Goal: Ask a question

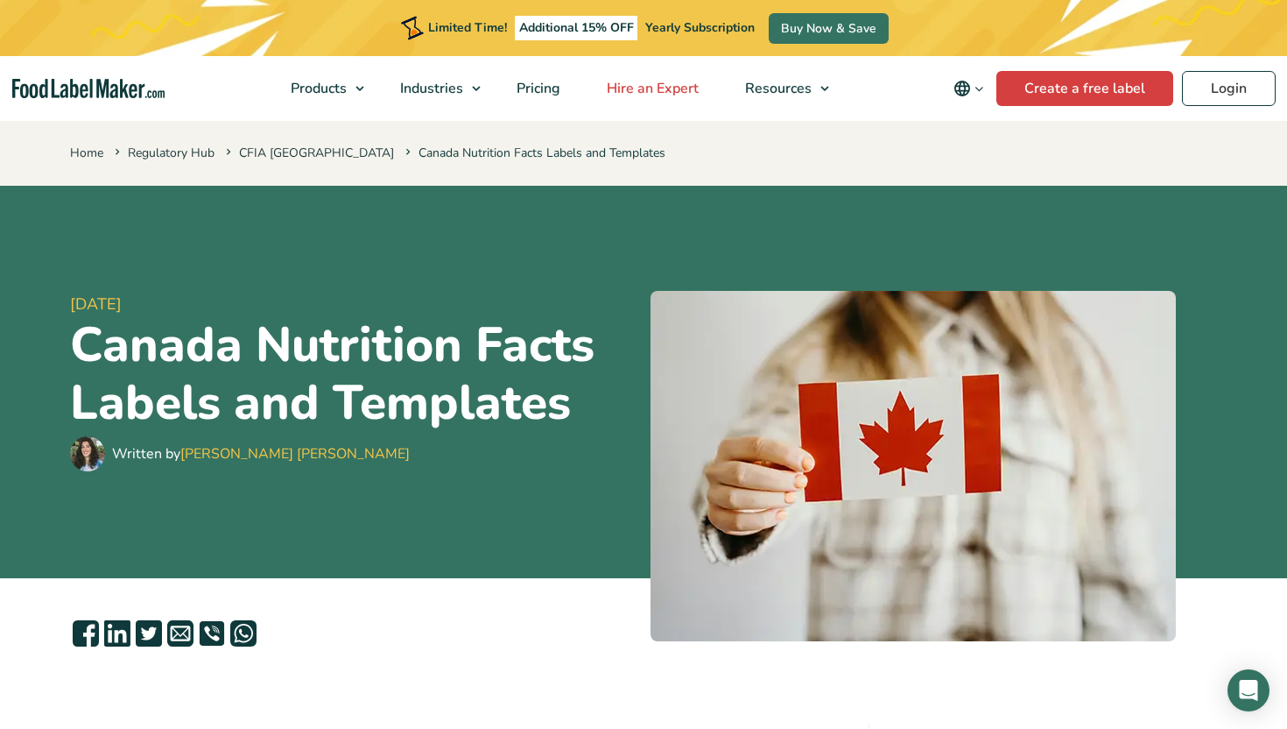
click at [693, 92] on span "Hire an Expert" at bounding box center [651, 88] width 99 height 19
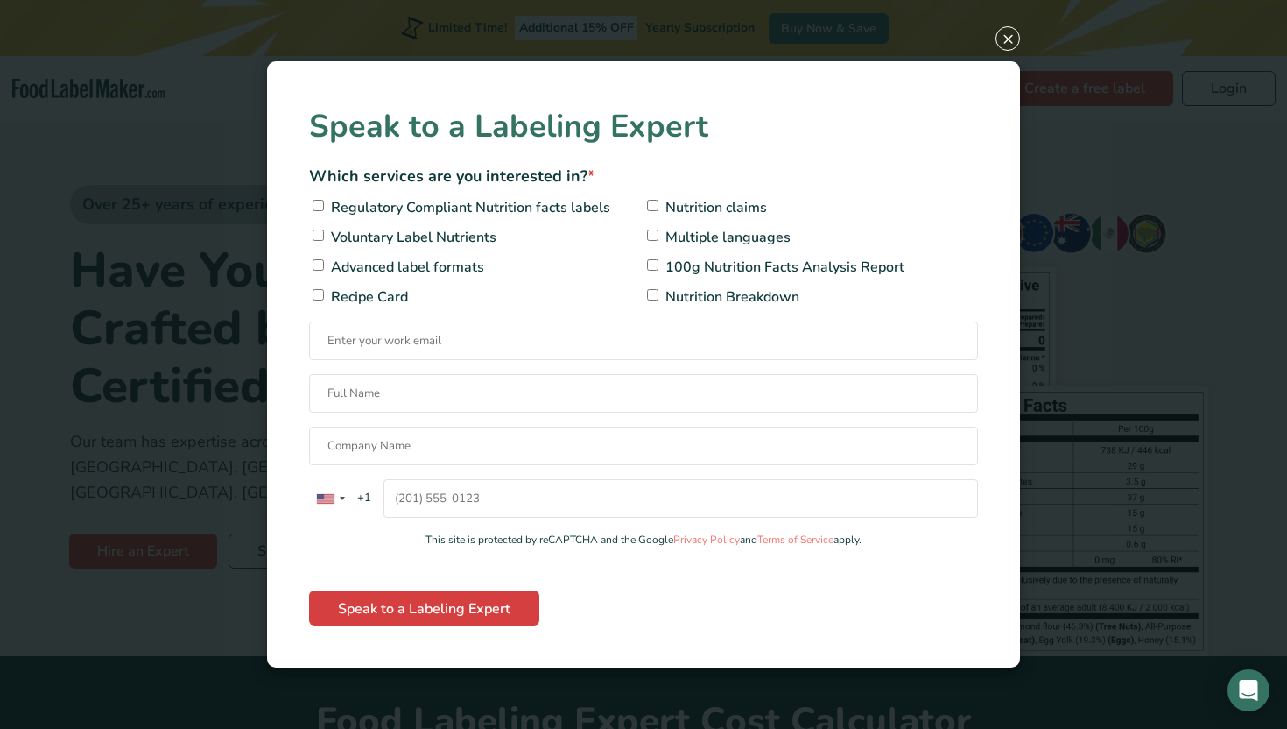
click at [516, 215] on span "Regulatory Compliant Nutrition facts labels" at bounding box center [469, 207] width 284 height 21
click at [324, 211] on input"] "Regulatory Compliant Nutrition facts labels" at bounding box center [318, 205] width 11 height 11
checkbox input"] "true"
click at [713, 243] on span "Multiple languages" at bounding box center [726, 237] width 130 height 21
click at [659, 241] on input"] "Multiple languages" at bounding box center [652, 234] width 11 height 11
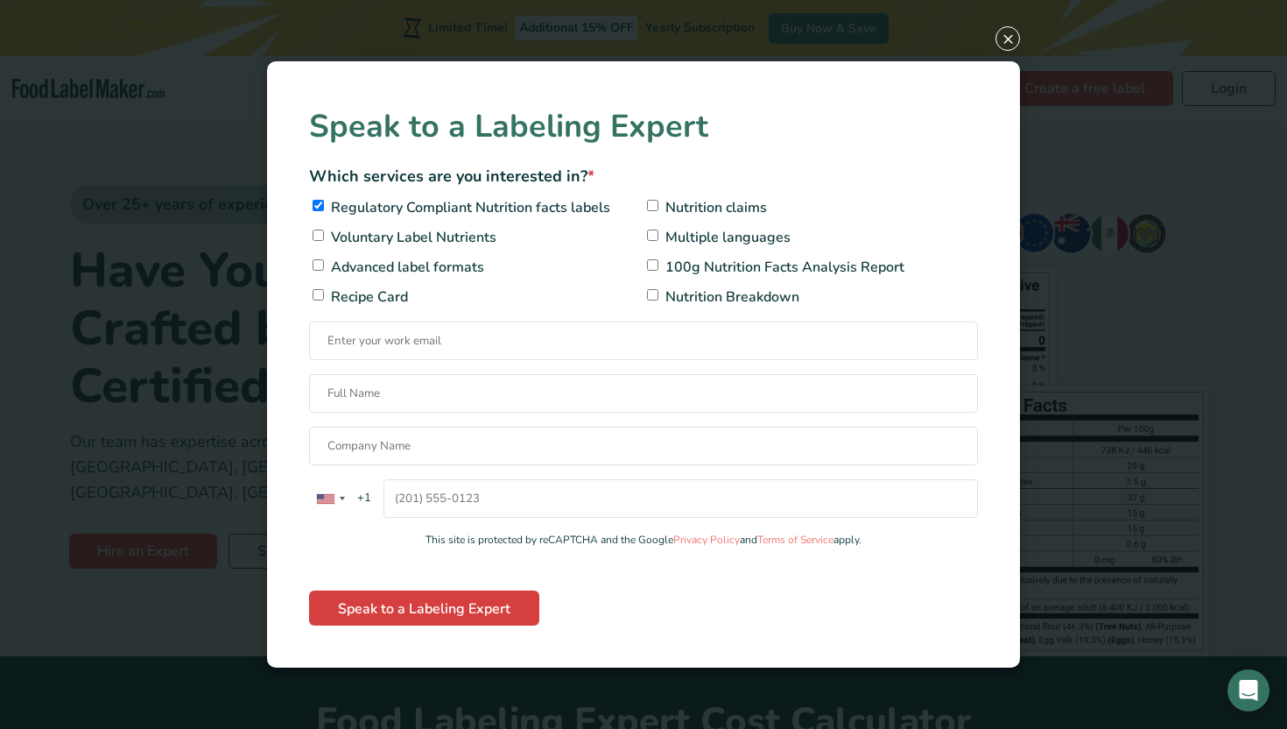
checkbox input"] "true"
click at [524, 345] on input "Contact form" at bounding box center [643, 340] width 669 height 39
type input "sam@cedarvalleyselections.ca"
type input "Samantha Sowerby"
type input "Cedar Valley"
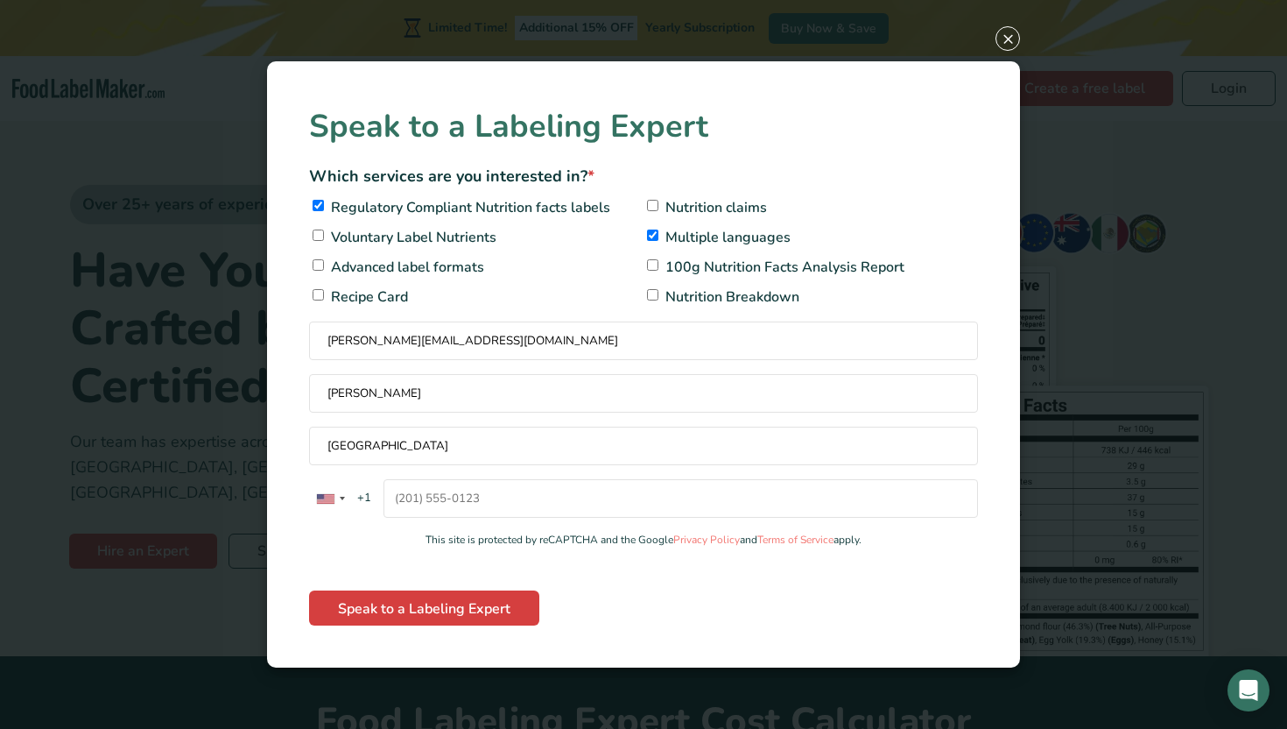
type input "16823612398"
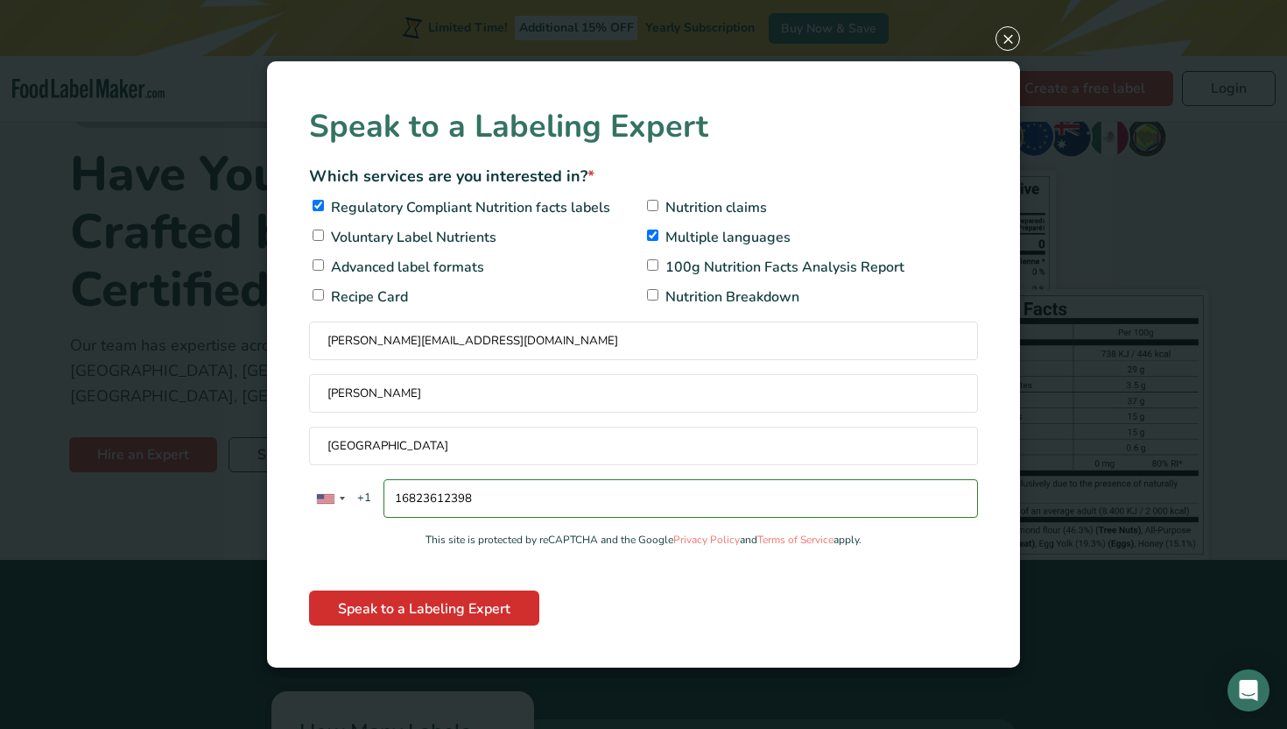
scroll to position [103, 0]
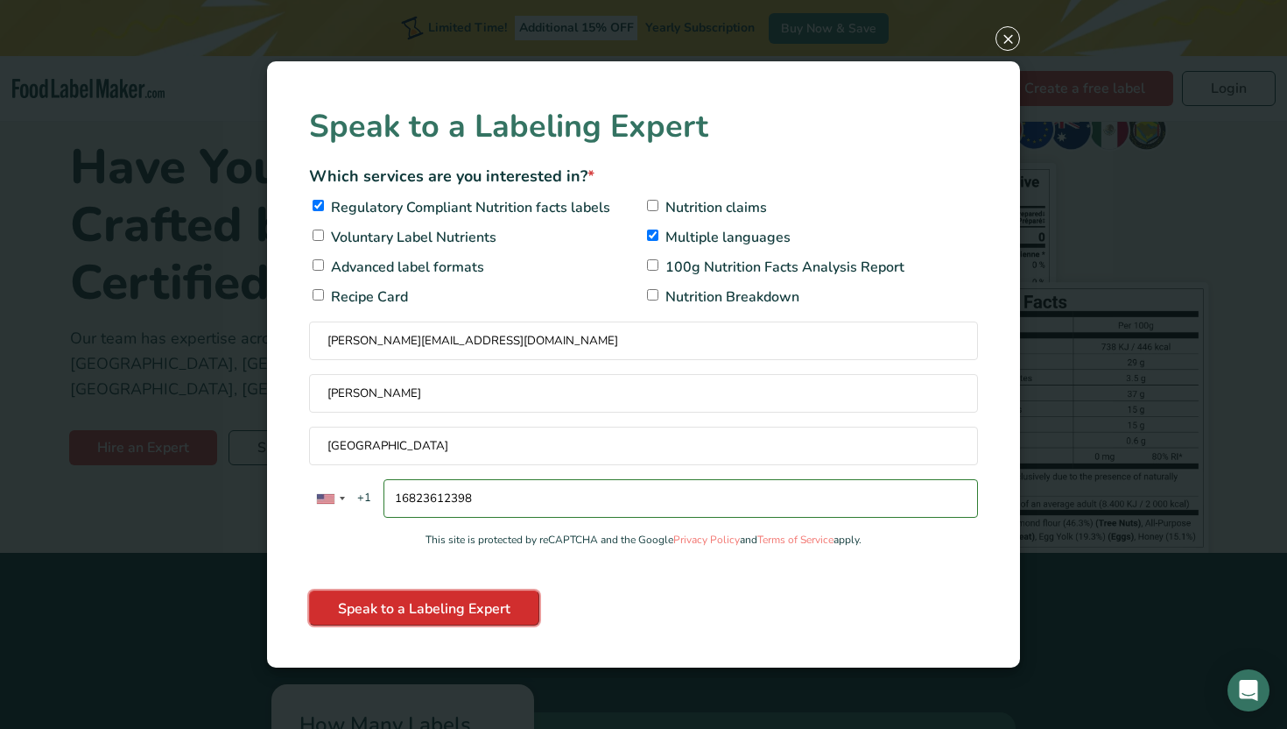
click at [462, 610] on input "Speak to a Labeling Expert" at bounding box center [424, 607] width 230 height 35
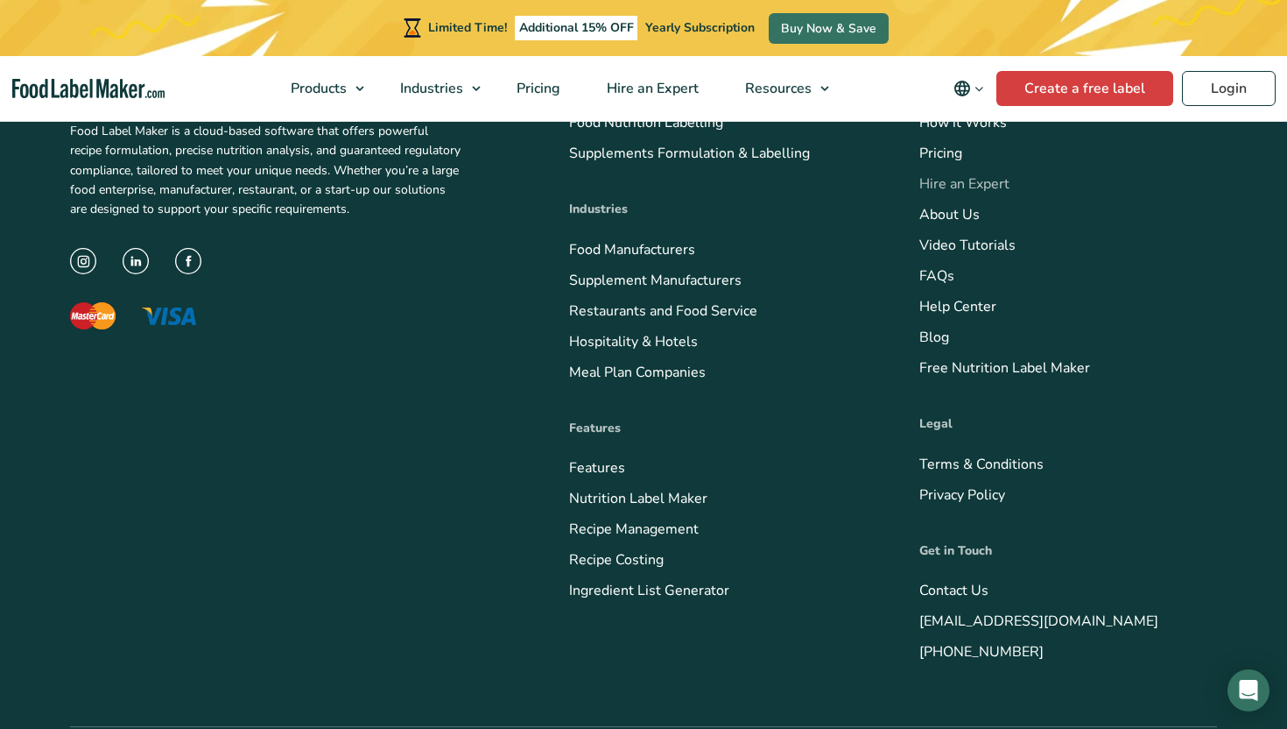
scroll to position [886, 0]
click at [965, 586] on link "Contact Us" at bounding box center [954, 589] width 69 height 19
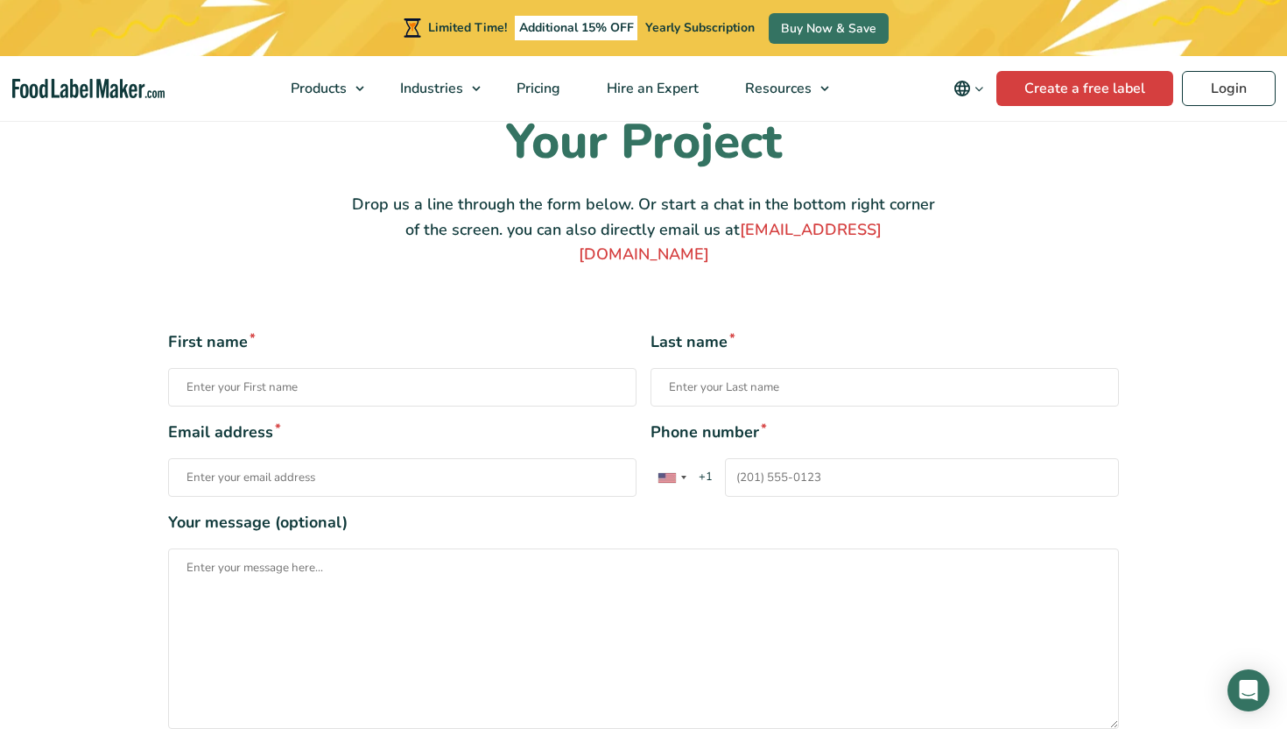
scroll to position [154, 0]
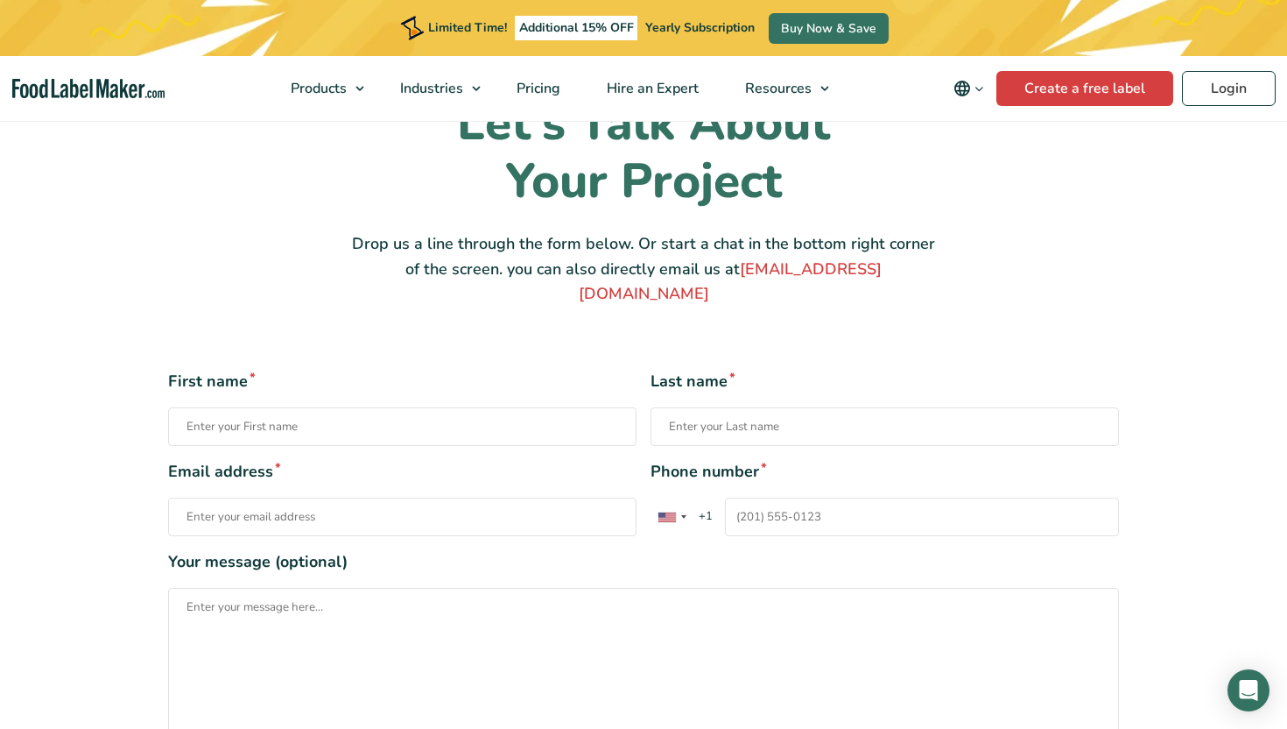
click at [406, 407] on input "First name *" at bounding box center [402, 426] width 469 height 39
type input "[PERSON_NAME]"
type input "Sowerby"
type input "sam@cedarvalleyselections.ca"
type input "16823612398"
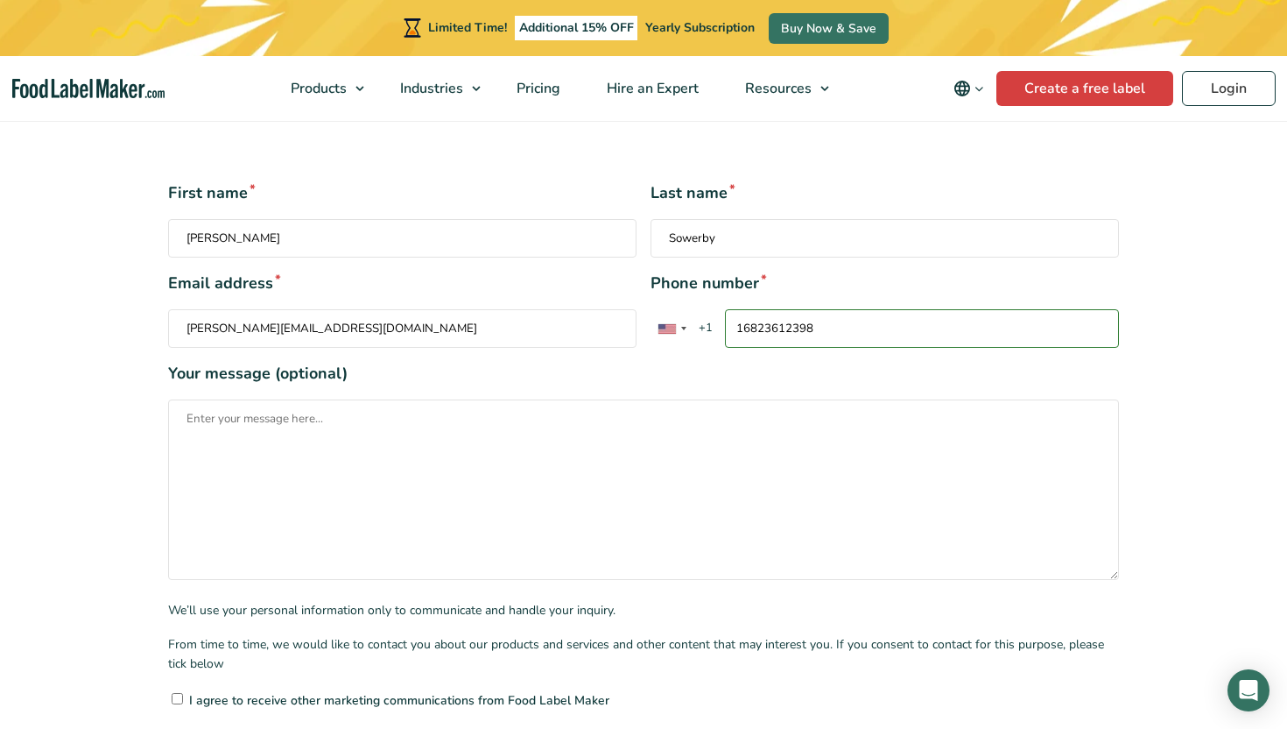
scroll to position [356, 0]
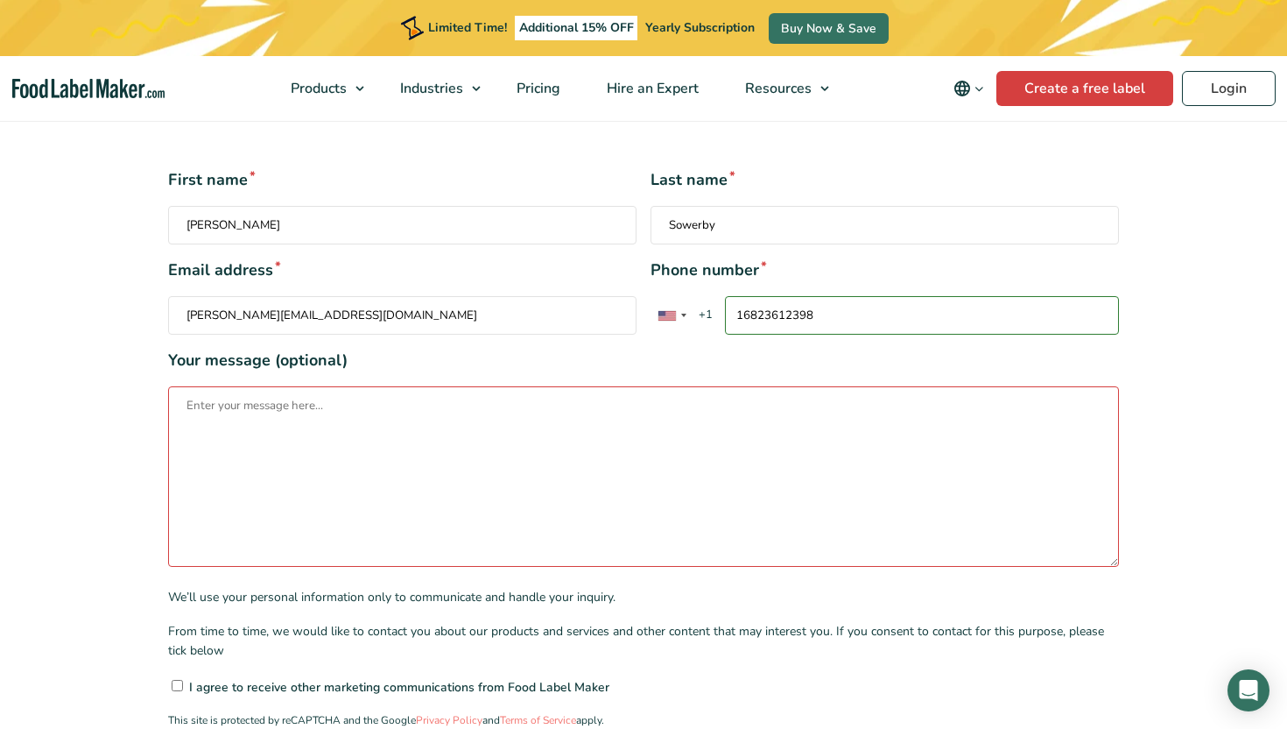
click at [568, 464] on textarea "Your message (optional)" at bounding box center [643, 476] width 951 height 180
paste textarea "Hi there, I am reaching out on behalf of Cedar Valley. We are a Canadian compan…"
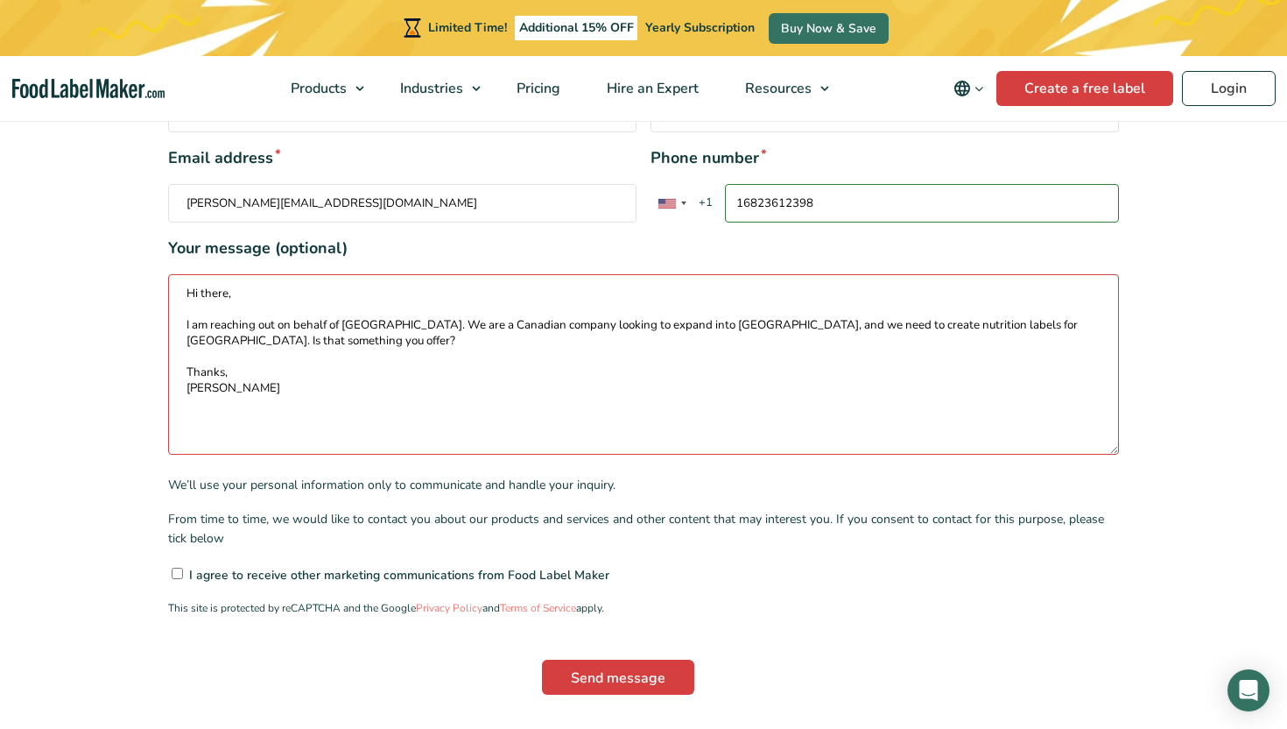
scroll to position [490, 0]
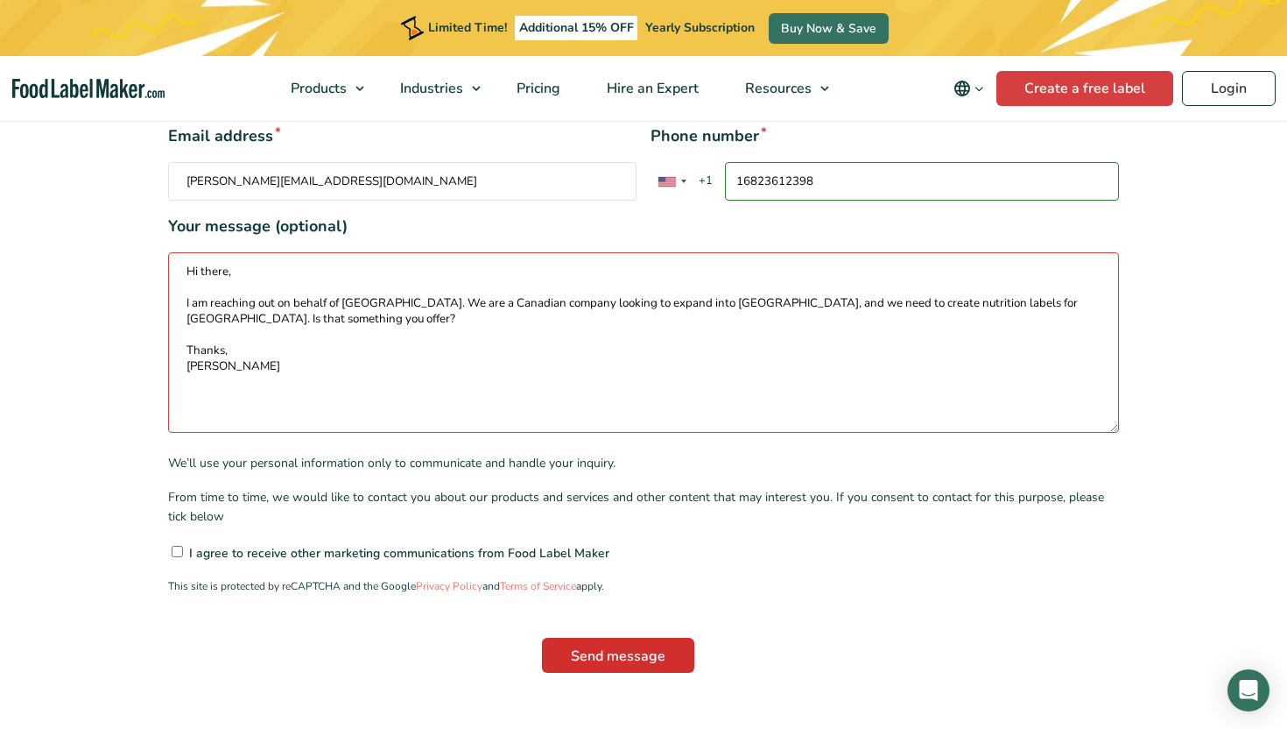
type textarea "Hi there, I am reaching out on behalf of Cedar Valley. We are a Canadian compan…"
click at [623, 638] on input "Send message" at bounding box center [618, 655] width 152 height 35
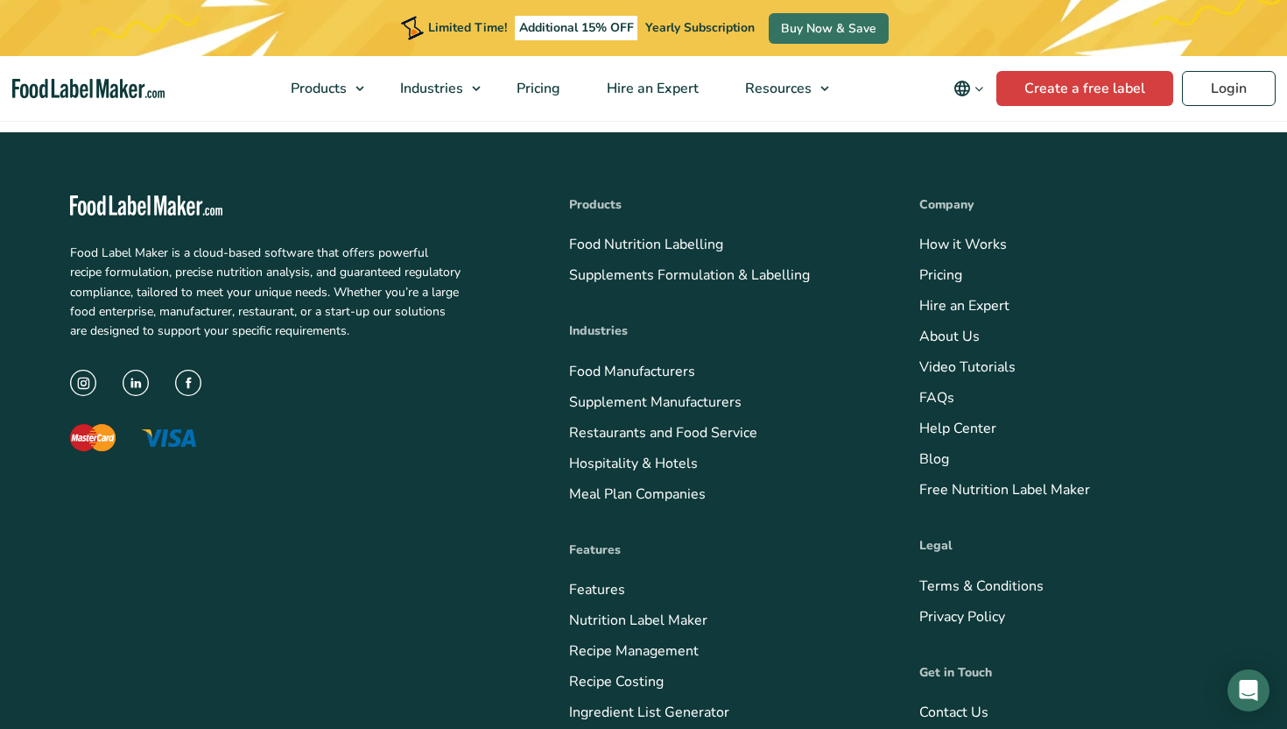
scroll to position [949, 0]
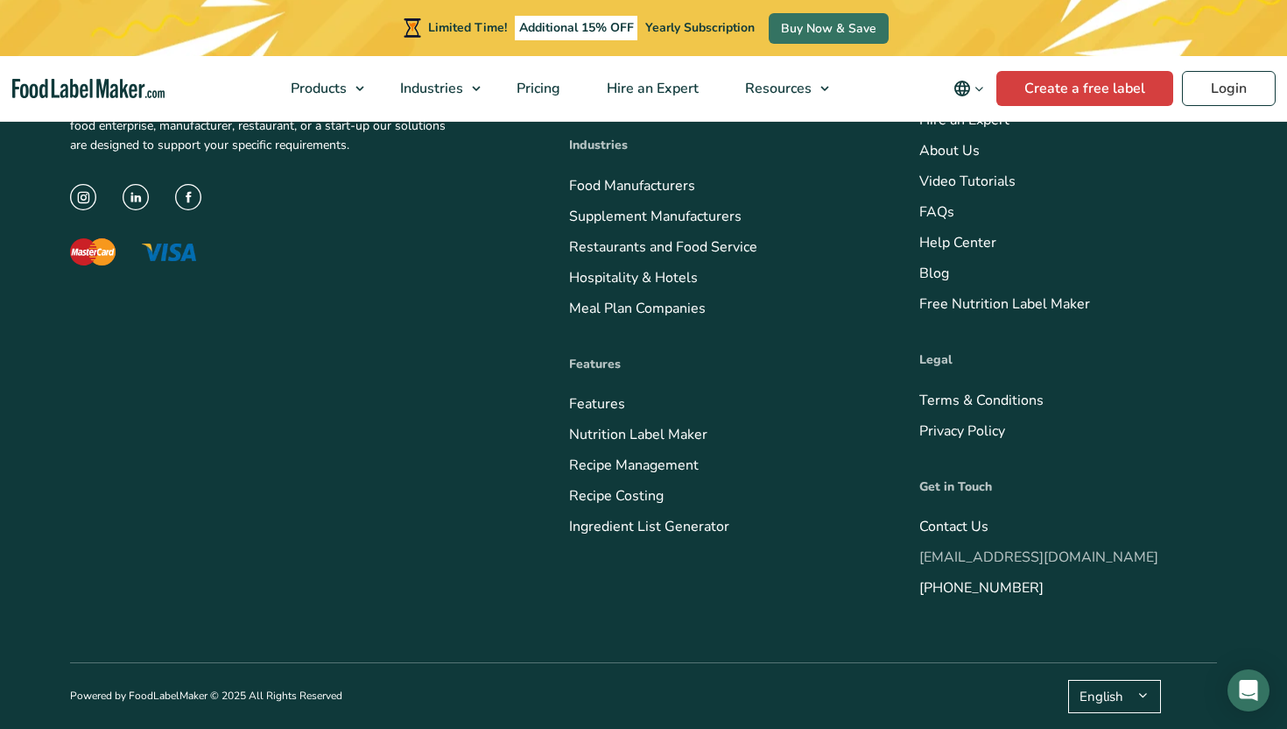
click at [977, 554] on link "[EMAIL_ADDRESS][DOMAIN_NAME]" at bounding box center [1039, 556] width 239 height 19
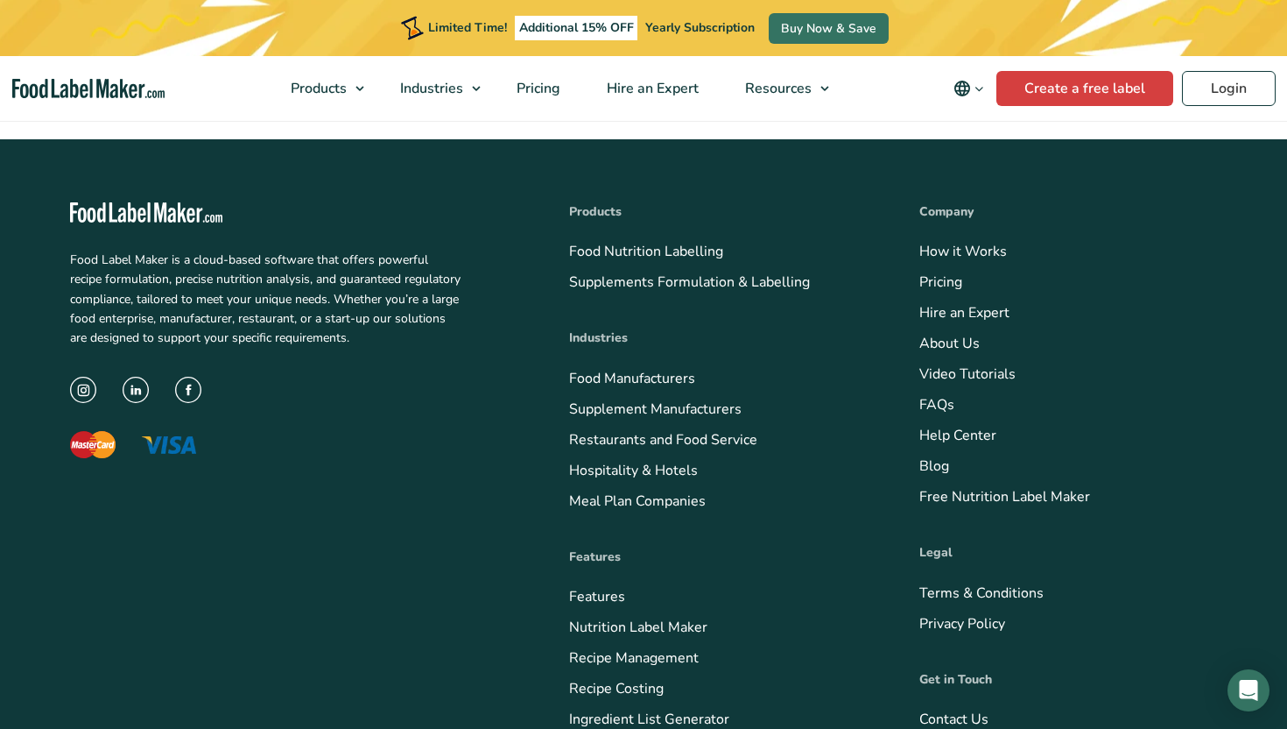
scroll to position [897, 0]
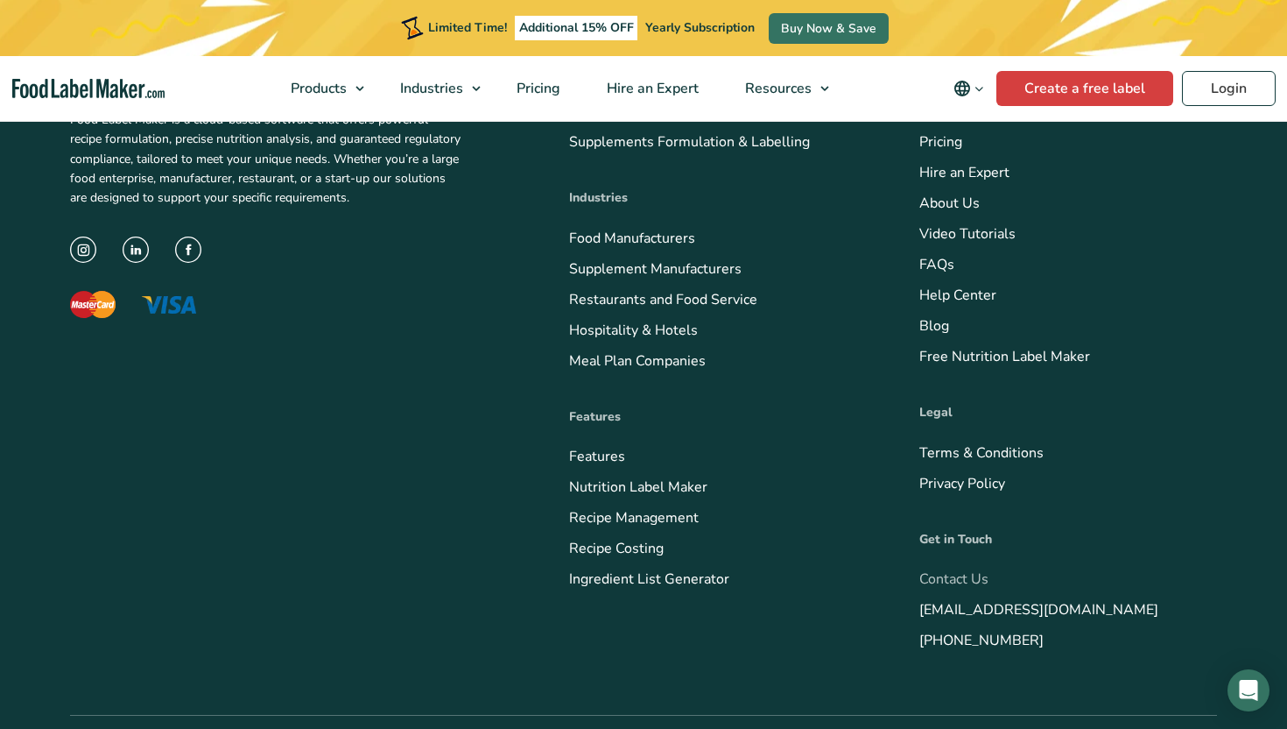
click at [956, 578] on link "Contact Us" at bounding box center [954, 578] width 69 height 19
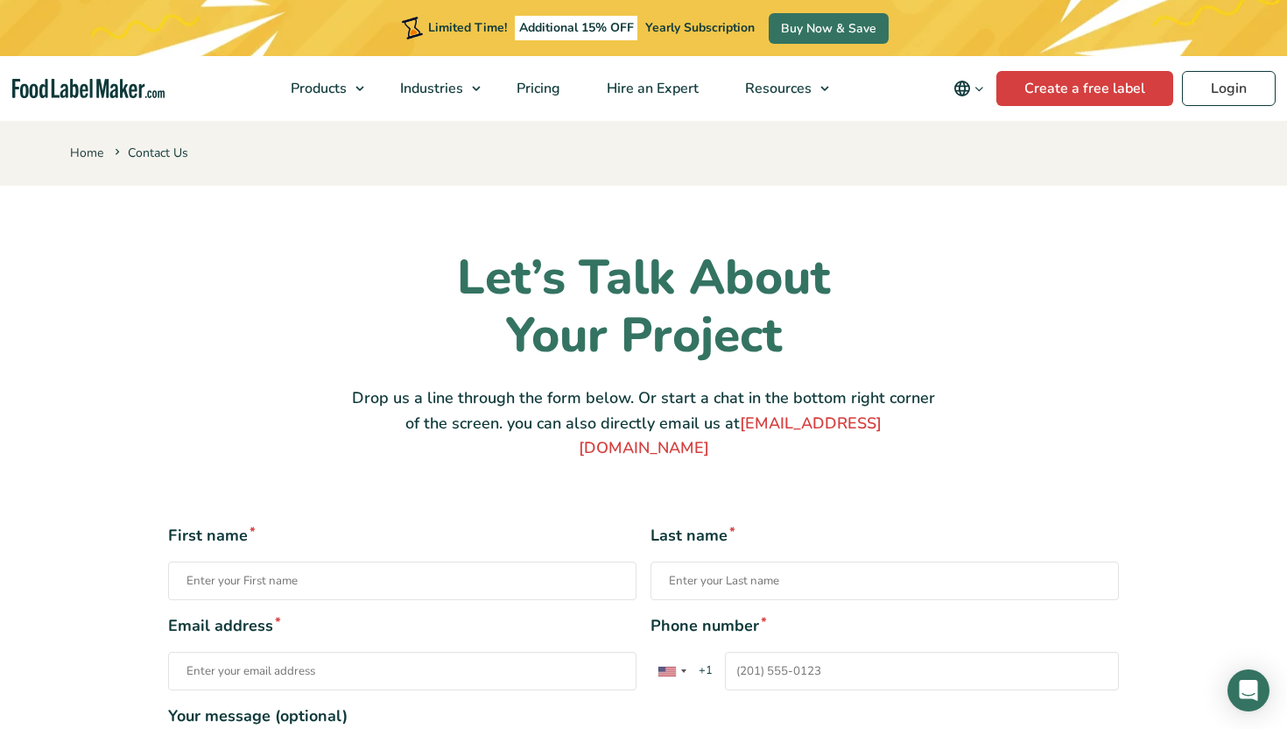
type input "Samantha"
type input "Sowerby"
type input "sam@cedarvalleyselections.ca"
type input "16823612398"
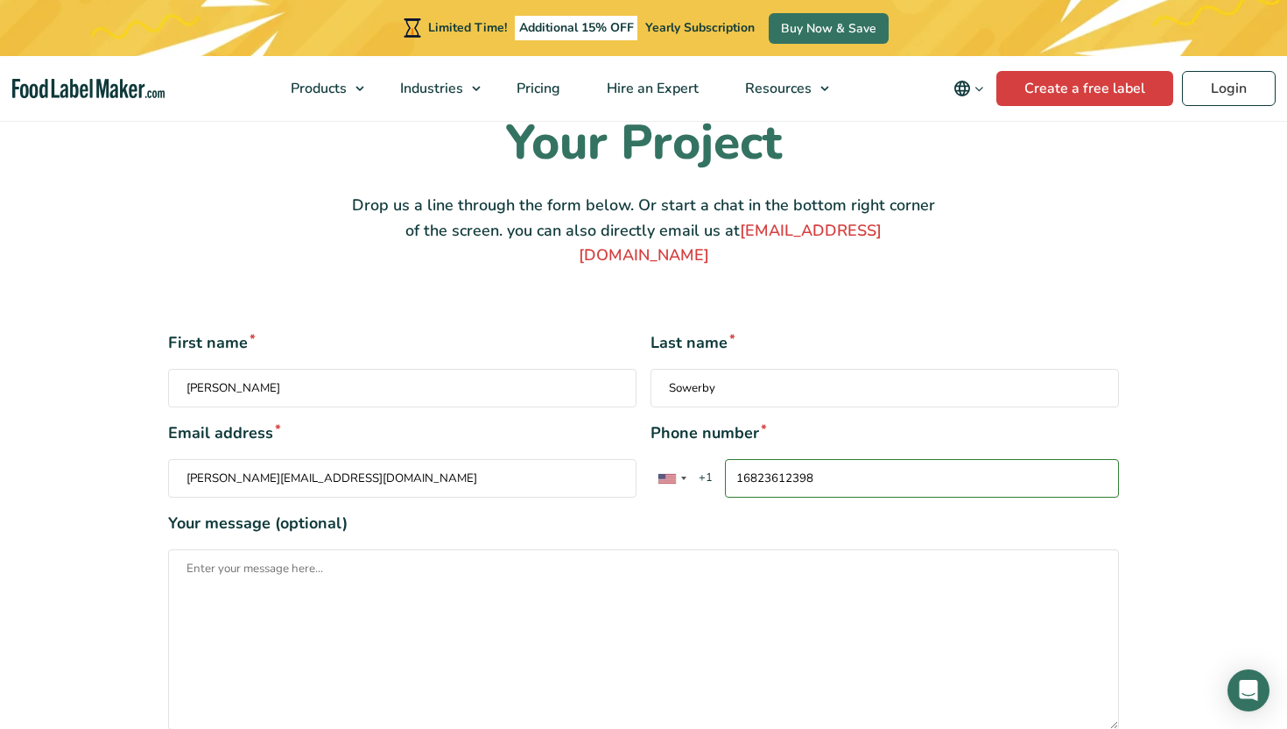
scroll to position [214, 0]
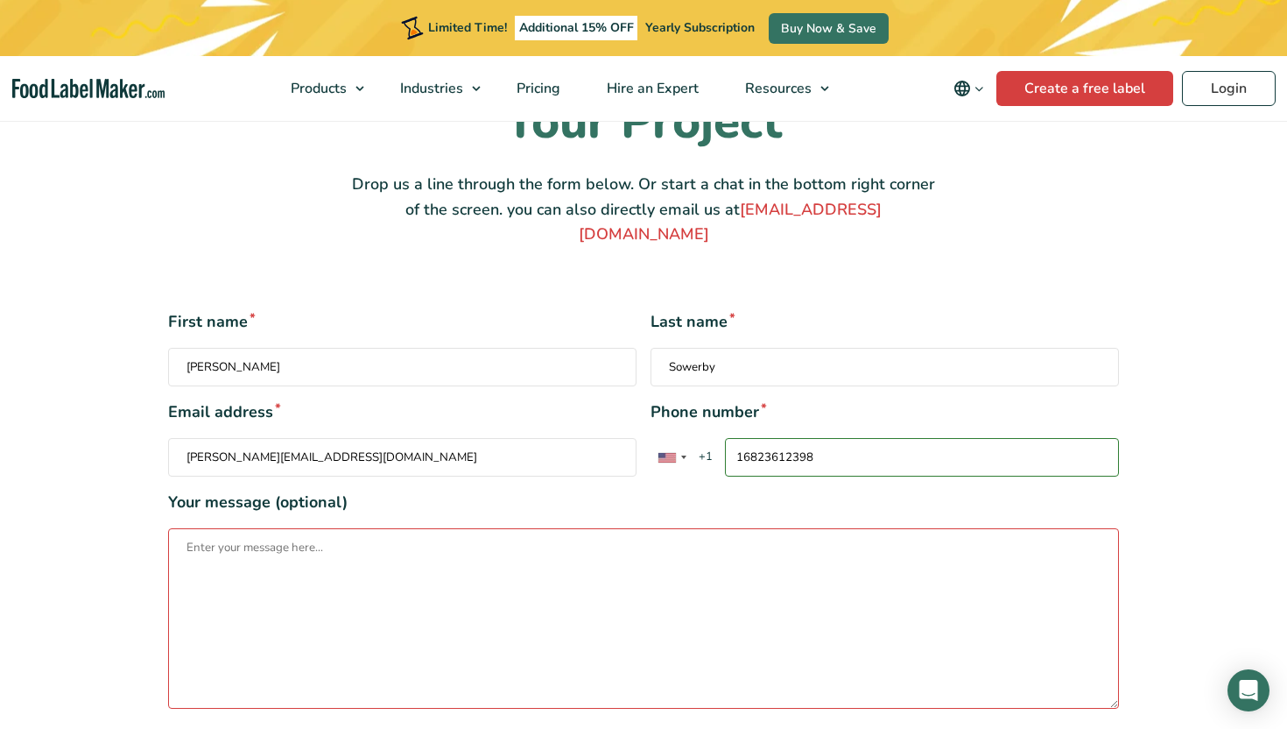
click at [379, 563] on textarea "Your message (optional)" at bounding box center [643, 618] width 951 height 180
paste textarea "Hi there, I am reaching out on behalf of Cedar Valley. We are a Canadian compan…"
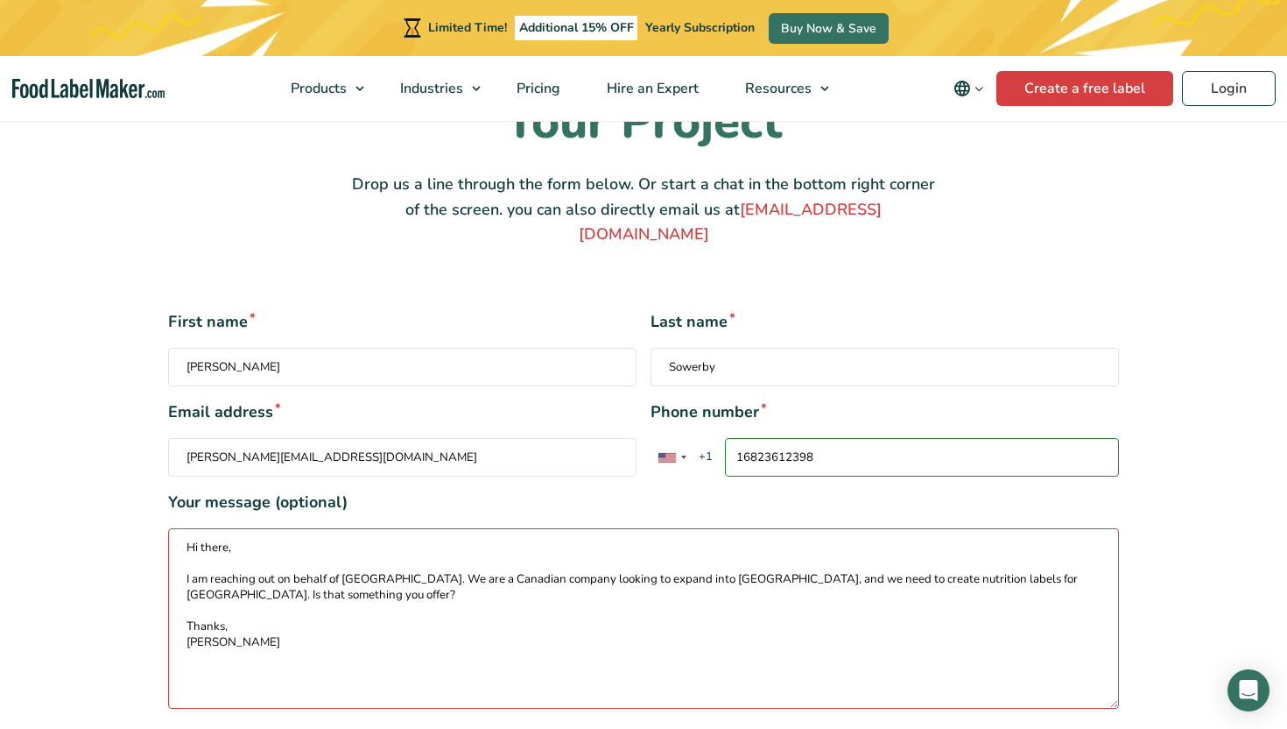
scroll to position [457, 0]
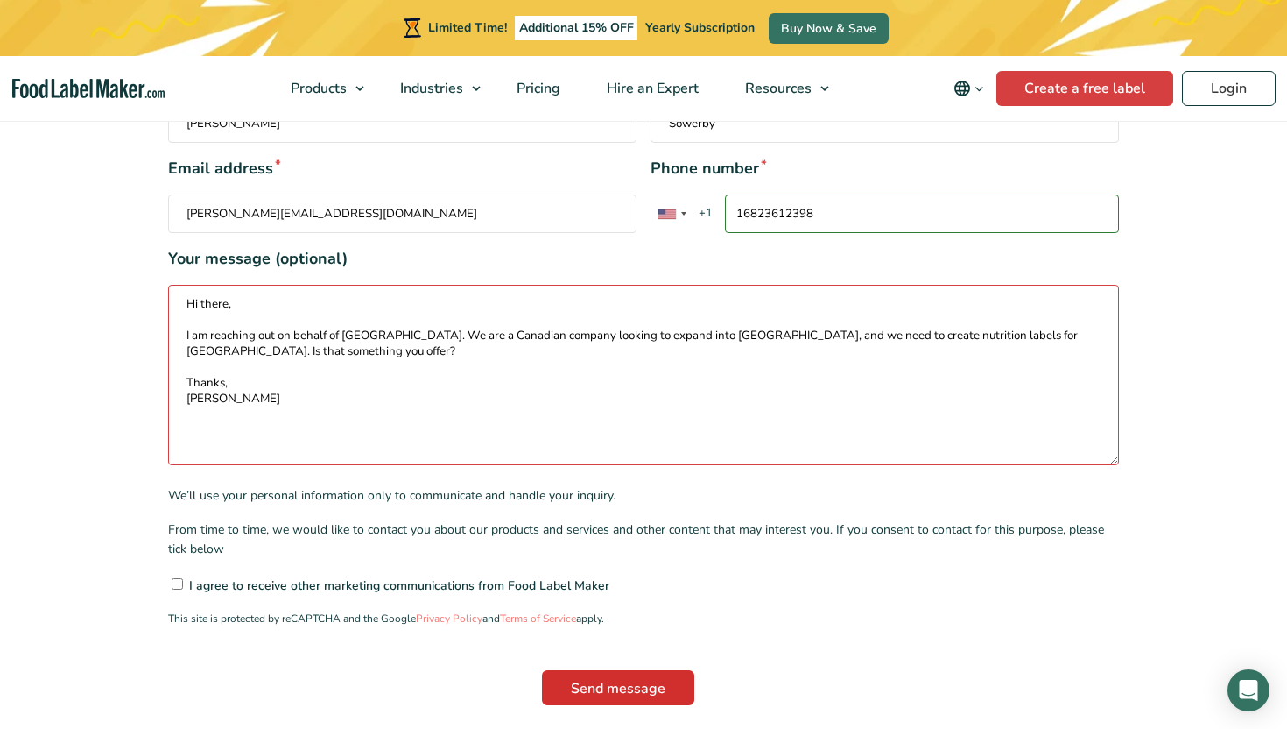
type textarea "Hi there, I am reaching out on behalf of Cedar Valley. We are a Canadian compan…"
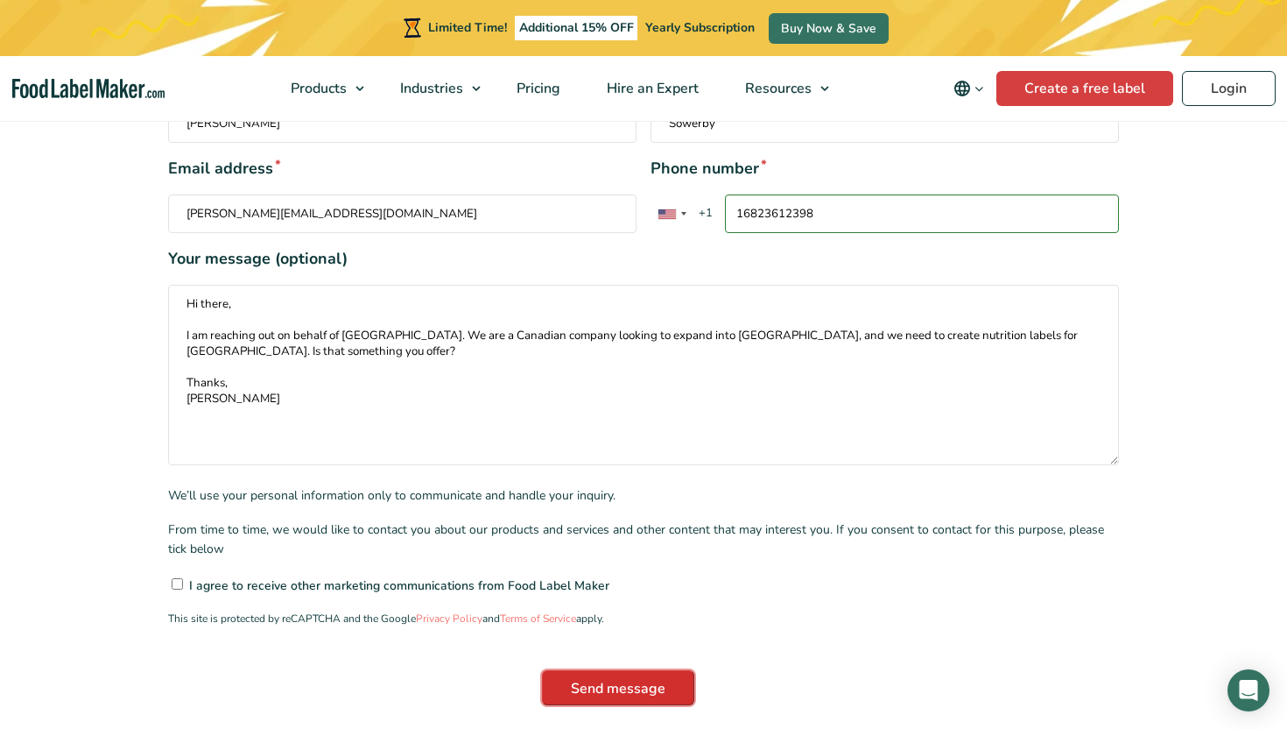
click at [653, 670] on input "Send message" at bounding box center [618, 687] width 152 height 35
